Goal: Complete application form

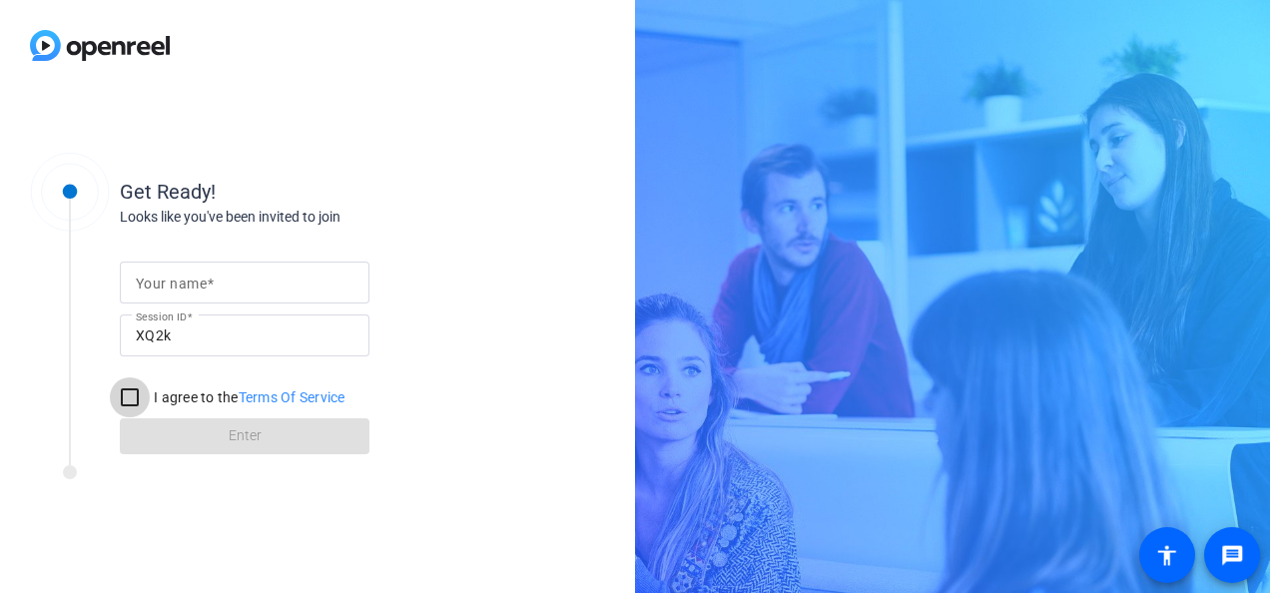
click at [129, 395] on input "I agree to the Terms Of Service" at bounding box center [130, 397] width 40 height 40
checkbox input "true"
click at [228, 296] on div at bounding box center [245, 283] width 218 height 42
click at [232, 300] on div at bounding box center [245, 283] width 218 height 42
type input "a"
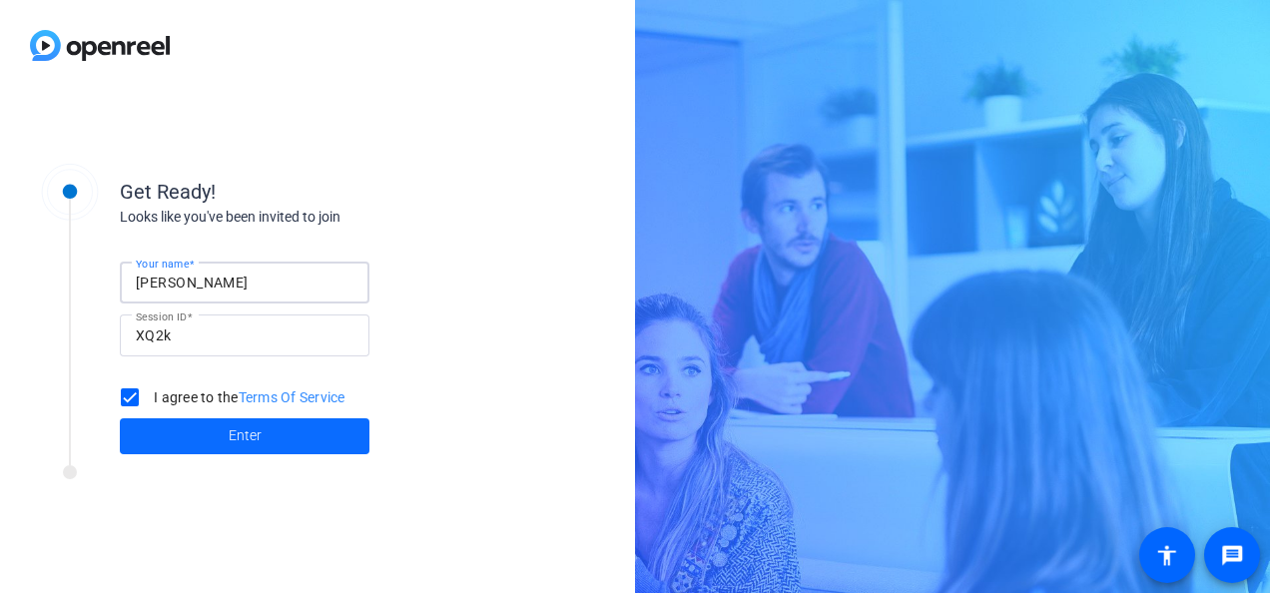
type input "[PERSON_NAME]"
click at [244, 431] on span "Enter" at bounding box center [245, 435] width 33 height 21
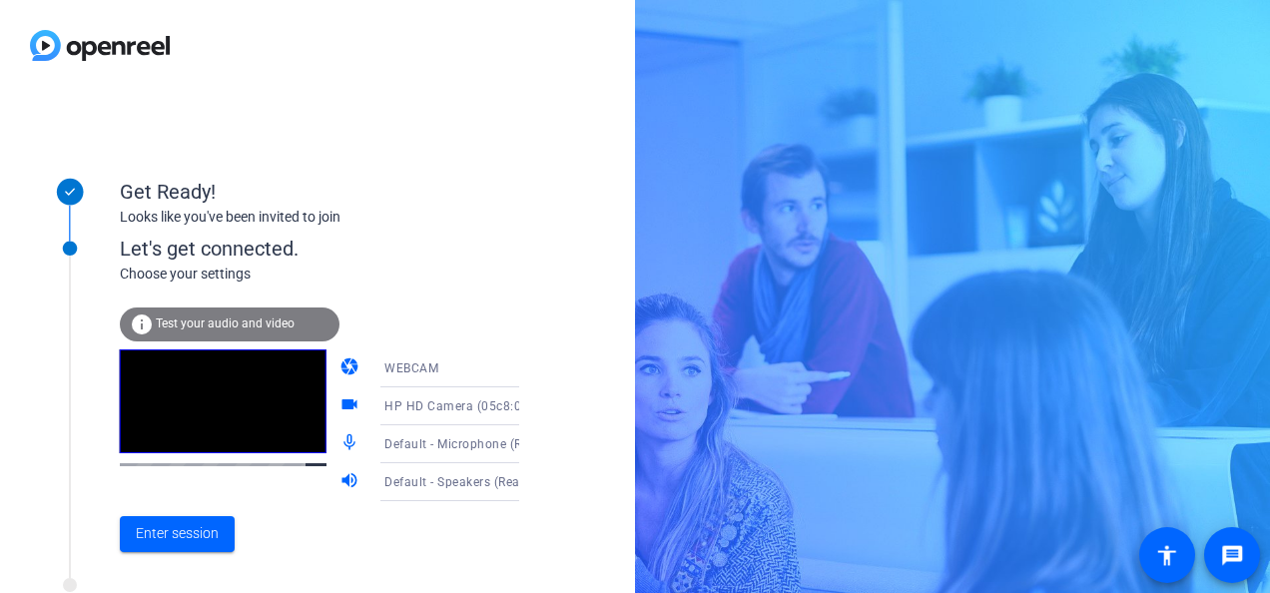
click at [400, 483] on span "Default - Speakers (Realtek(R) Audio)" at bounding box center [492, 481] width 216 height 16
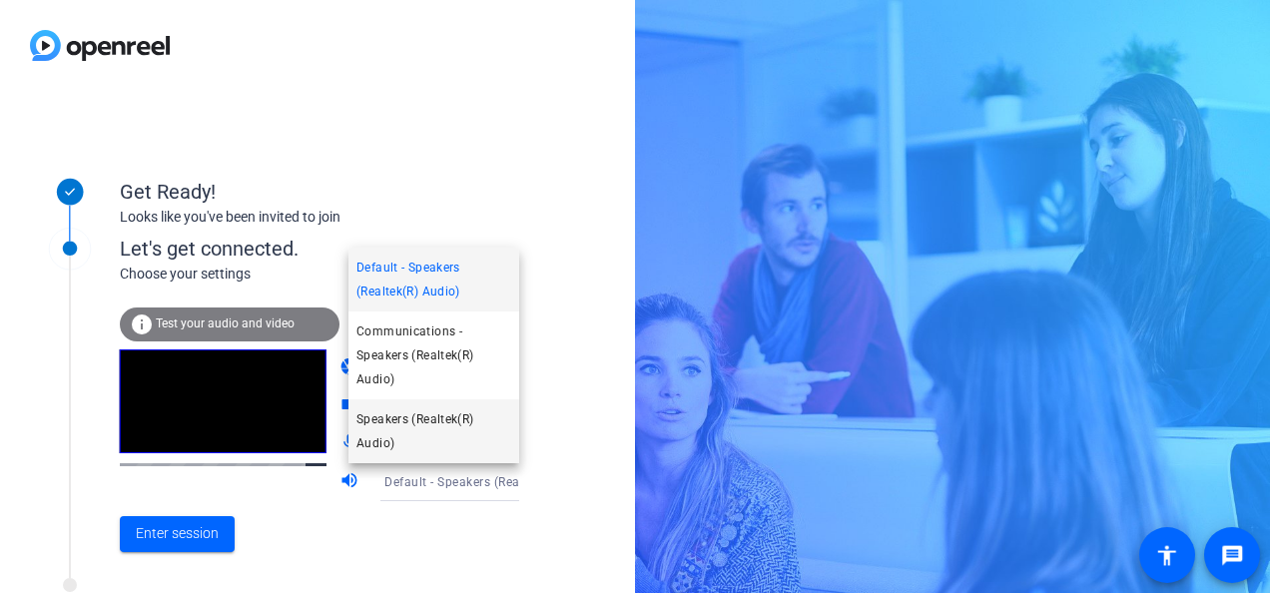
click at [397, 421] on span "Speakers (Realtek(R) Audio)" at bounding box center [433, 431] width 155 height 48
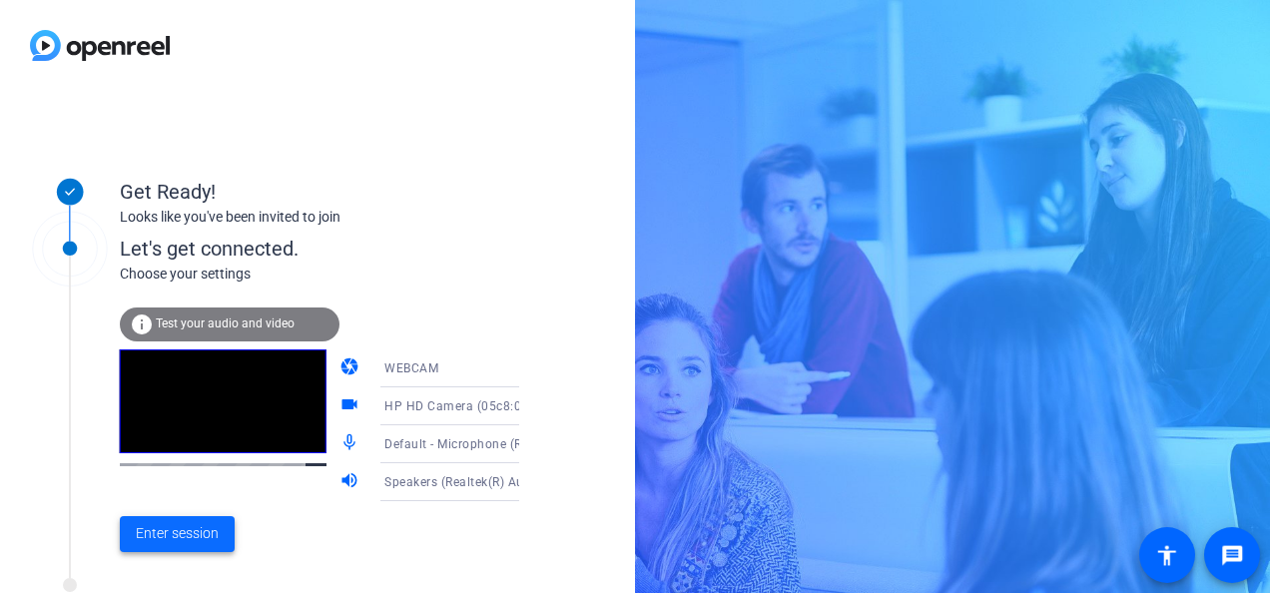
click at [162, 533] on span "Enter session" at bounding box center [177, 533] width 83 height 21
